Goal: Task Accomplishment & Management: Use online tool/utility

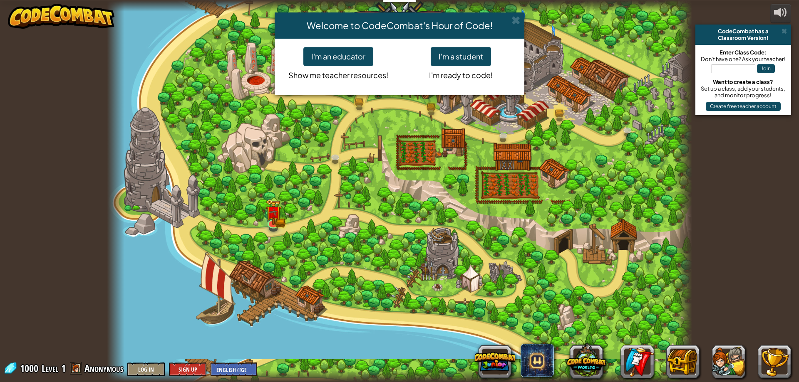
click at [509, 18] on div "Welcome to CodeCombat's Hour of Code!" at bounding box center [400, 25] width 250 height 26
click at [463, 50] on button "I'm a student" at bounding box center [461, 56] width 60 height 19
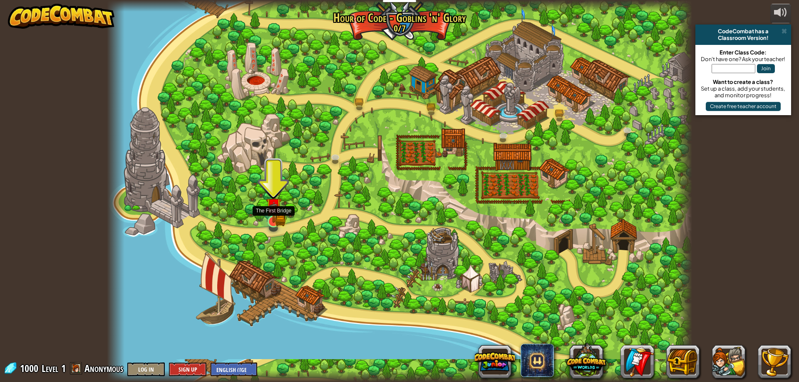
click at [273, 230] on div at bounding box center [273, 228] width 9 height 7
drag, startPoint x: 273, startPoint y: 230, endPoint x: 277, endPoint y: 227, distance: 4.9
click at [273, 230] on div "Broken Bridge (Coming soon!) We are in! It's time to alarm the mayor of the tow…" at bounding box center [399, 191] width 585 height 382
click at [277, 227] on link at bounding box center [273, 221] width 17 height 17
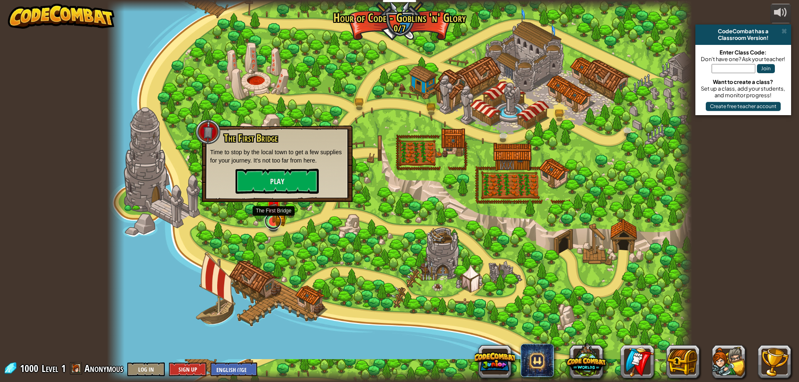
click at [277, 226] on link at bounding box center [273, 221] width 17 height 17
click at [290, 182] on button "Play" at bounding box center [277, 180] width 83 height 25
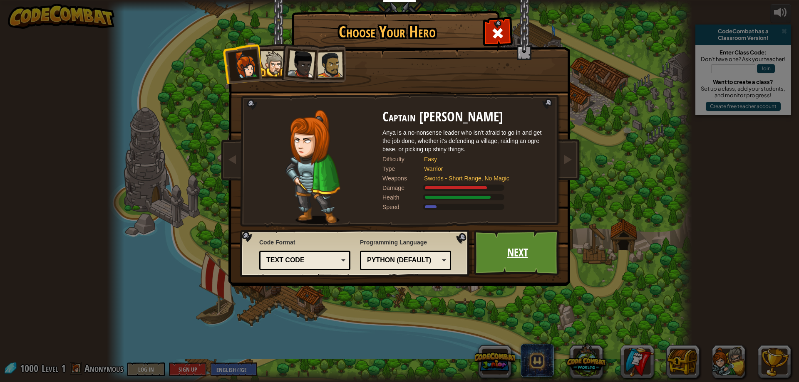
drag, startPoint x: 531, startPoint y: 241, endPoint x: 532, endPoint y: 247, distance: 6.0
click at [532, 247] on link "Next" at bounding box center [517, 253] width 87 height 46
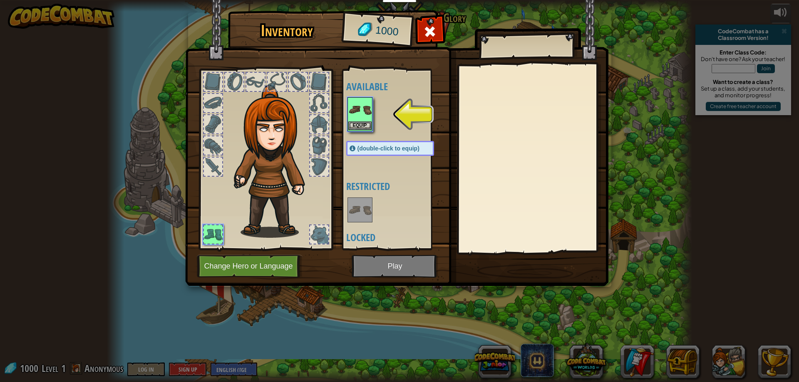
click at [366, 118] on img at bounding box center [359, 109] width 23 height 23
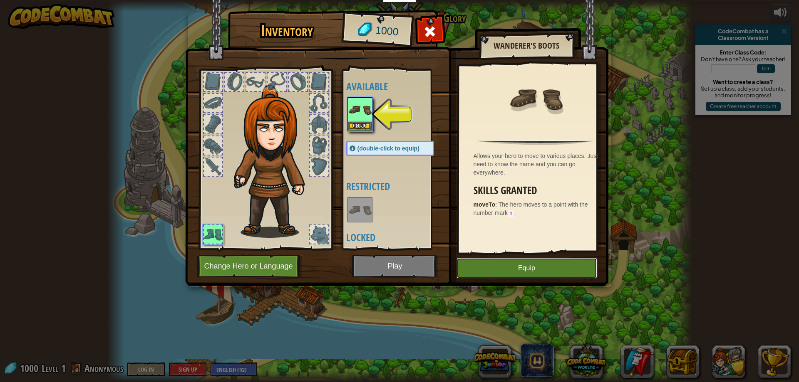
click at [552, 267] on button "Equip" at bounding box center [526, 268] width 141 height 21
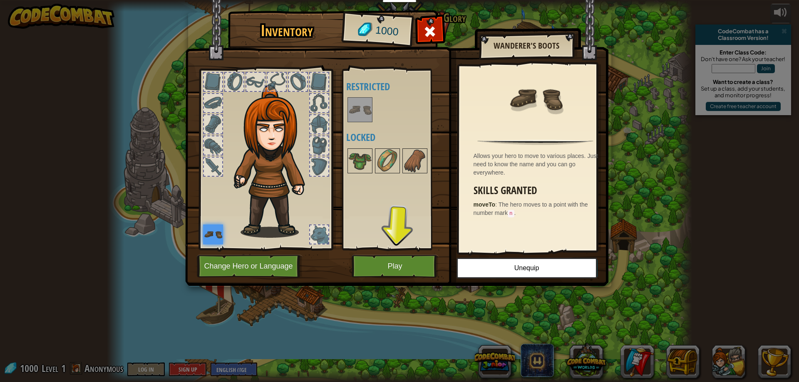
click at [399, 254] on img at bounding box center [396, 135] width 423 height 302
drag, startPoint x: 397, startPoint y: 254, endPoint x: 398, endPoint y: 263, distance: 8.7
click at [398, 263] on div "Inventory 1000 Available Equip (double-click to equip) Restricted Locked Wander…" at bounding box center [399, 149] width 423 height 275
click at [398, 263] on button "Play" at bounding box center [395, 266] width 87 height 23
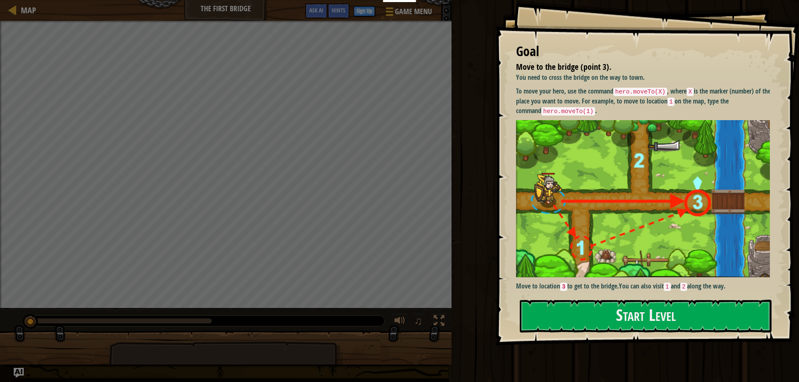
click at [798, 291] on div "Goal Move to the bridge (point 3). You need to cross the bridge on the way to t…" at bounding box center [647, 173] width 304 height 346
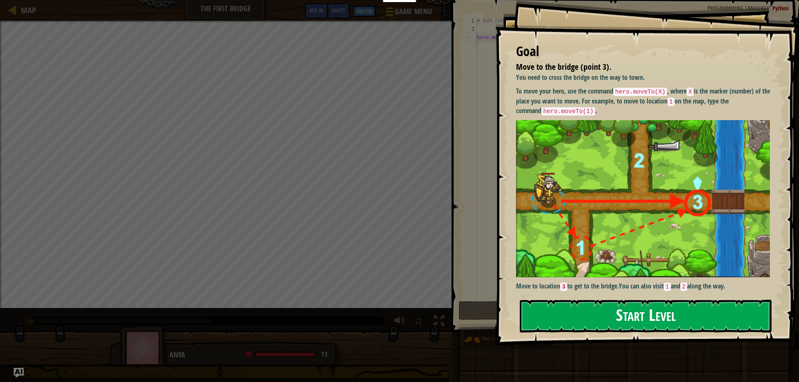
click at [703, 315] on button "Start Level" at bounding box center [646, 316] width 252 height 33
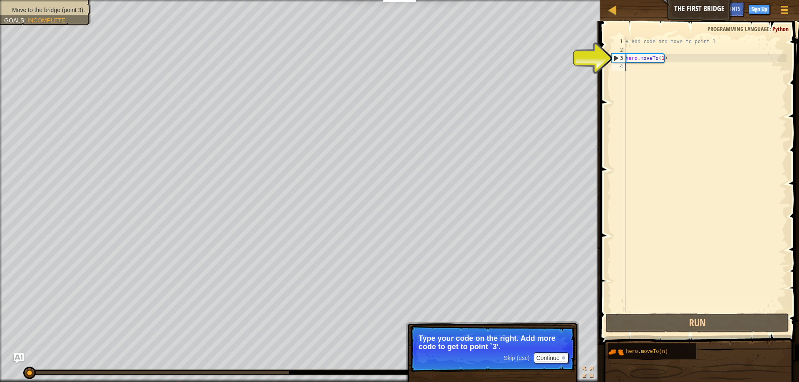
click at [645, 63] on div "# Add code and move to point 3 hero . moveTo ( 1 )" at bounding box center [705, 182] width 163 height 291
drag, startPoint x: 636, startPoint y: 54, endPoint x: 621, endPoint y: 57, distance: 15.3
click at [635, 54] on div "# Add code and move to point 3 hero . moveTo ( 1 )" at bounding box center [705, 182] width 163 height 291
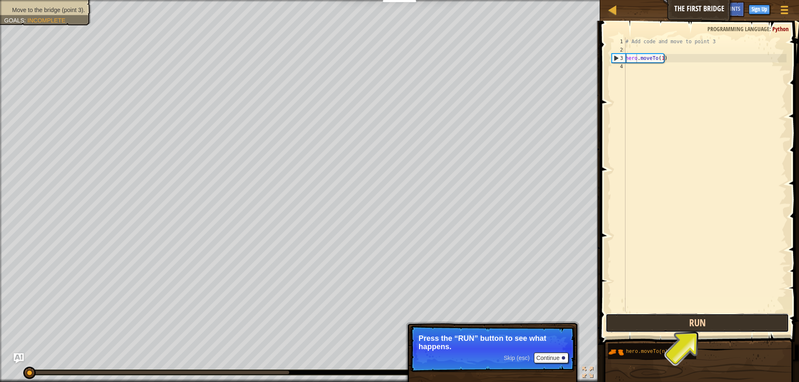
click at [641, 323] on button "Run" at bounding box center [696, 323] width 183 height 19
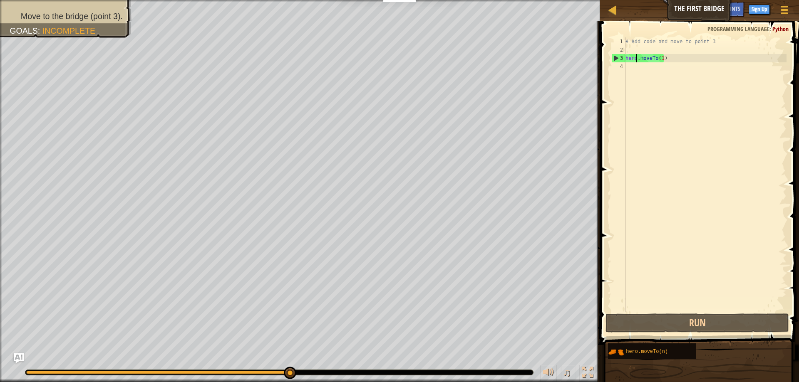
click at [623, 55] on div "3" at bounding box center [618, 58] width 13 height 8
type textarea "hero.moveTo(1)"
click at [704, 327] on button "Run" at bounding box center [696, 323] width 183 height 19
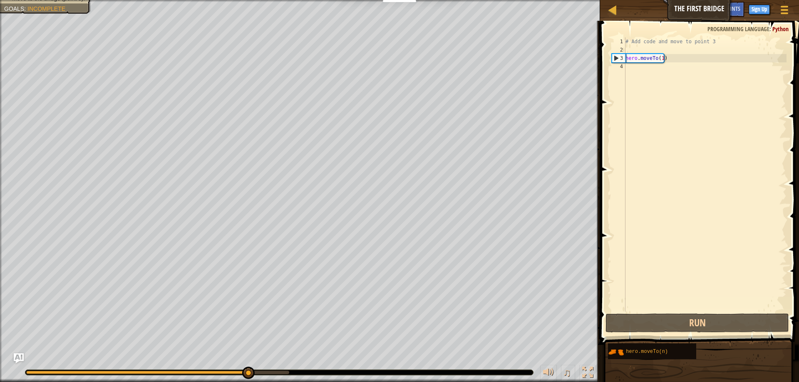
drag, startPoint x: 429, startPoint y: 368, endPoint x: 406, endPoint y: 362, distance: 24.5
click at [426, 367] on div "♫" at bounding box center [300, 370] width 600 height 25
click at [77, 30] on div "Move to the bridge (point 3). Goals : Incomplete" at bounding box center [300, 191] width 600 height 382
